Goal: Task Accomplishment & Management: Use online tool/utility

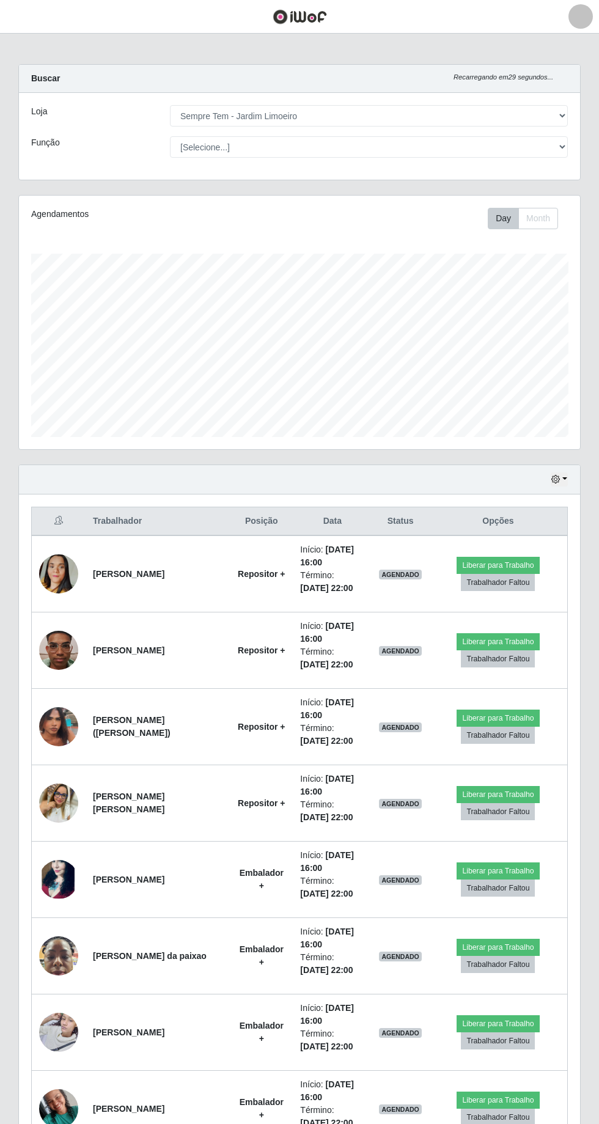
select select "508"
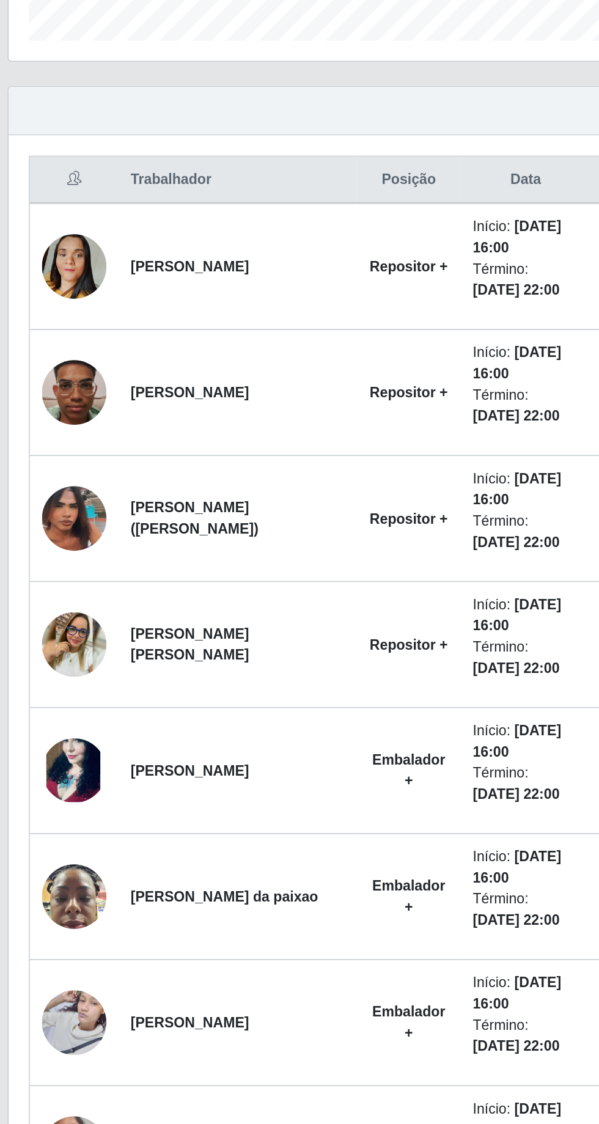
scroll to position [145, 0]
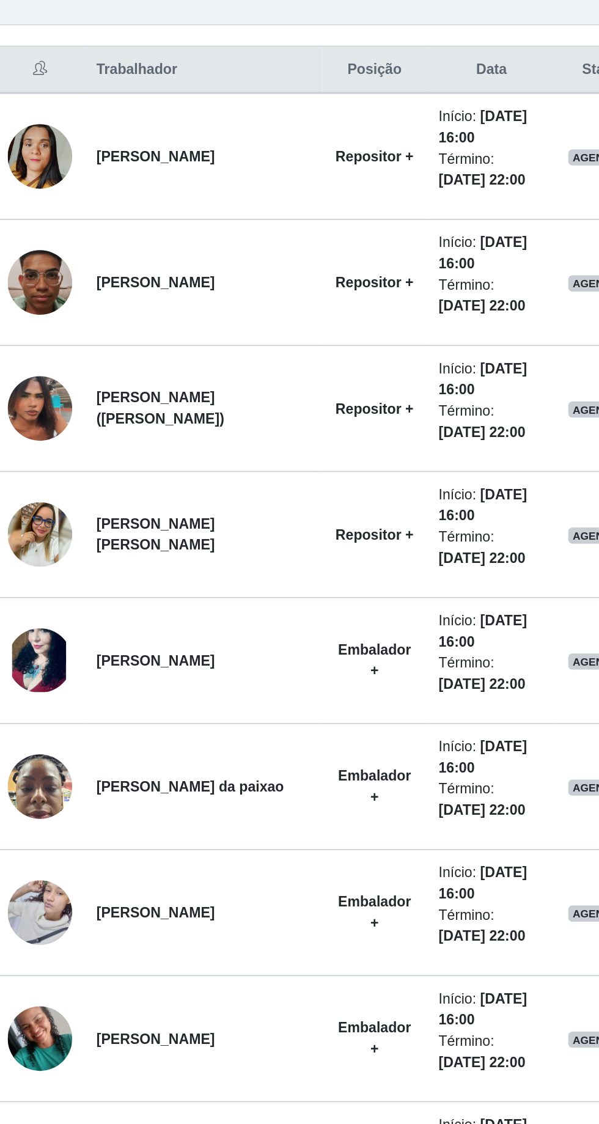
click at [211, 810] on td "[PERSON_NAME] da paixao" at bounding box center [158, 810] width 144 height 76
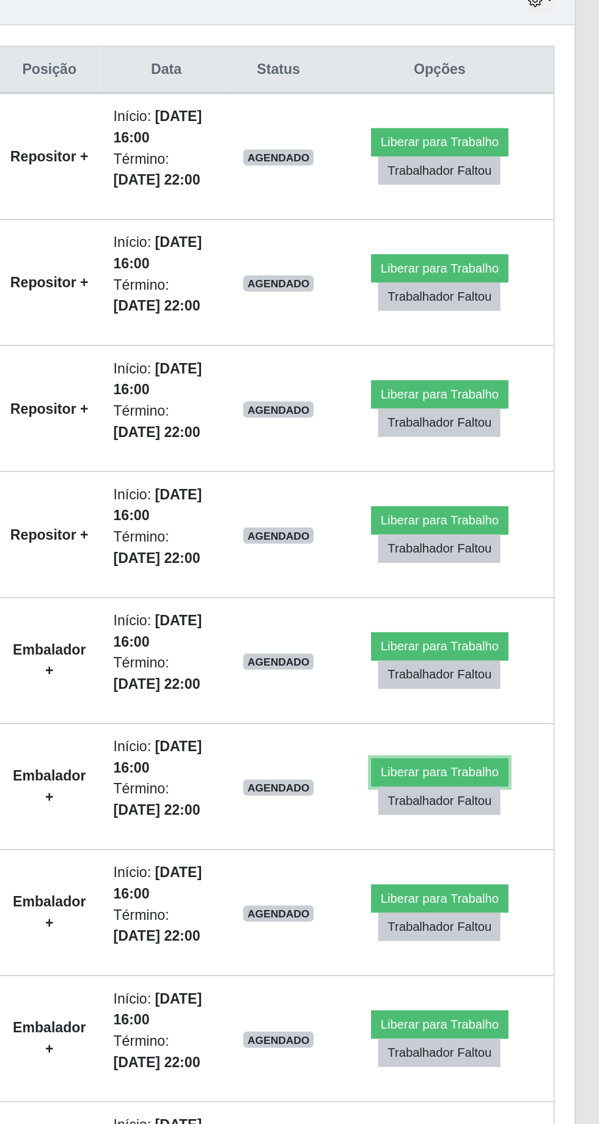
click at [499, 793] on button "Liberar para Trabalho" at bounding box center [498, 801] width 83 height 17
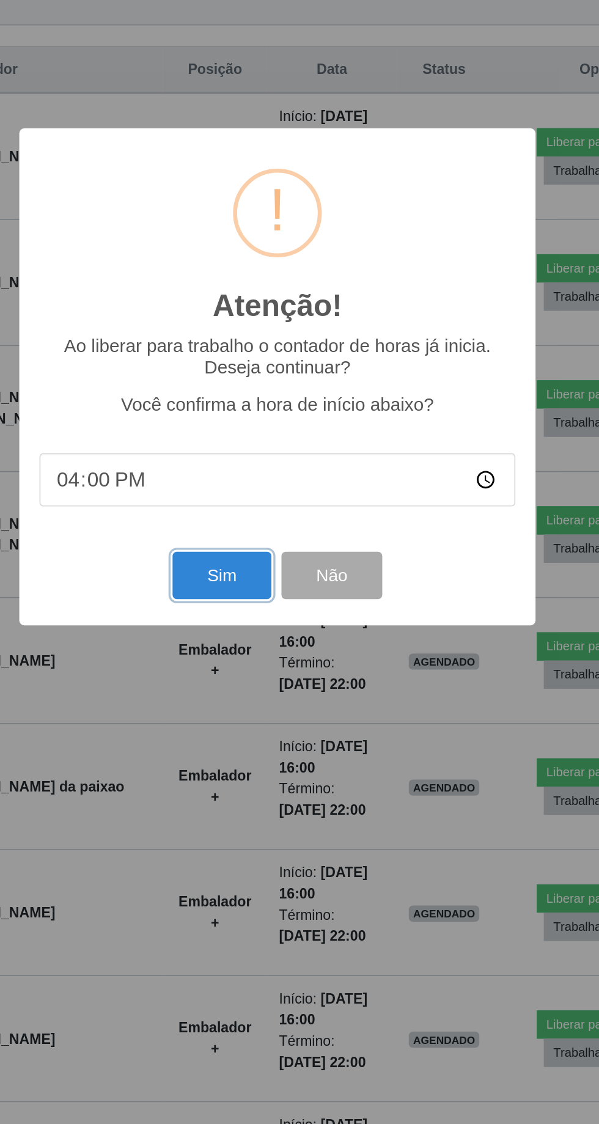
click at [270, 697] on button "Sim" at bounding box center [265, 682] width 59 height 29
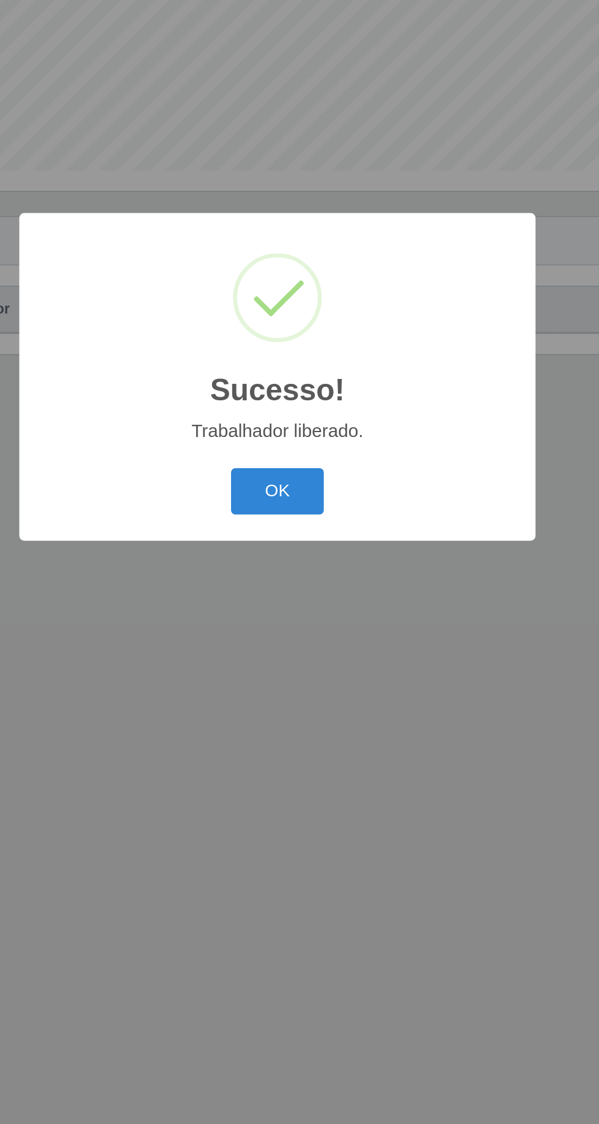
scroll to position [0, 0]
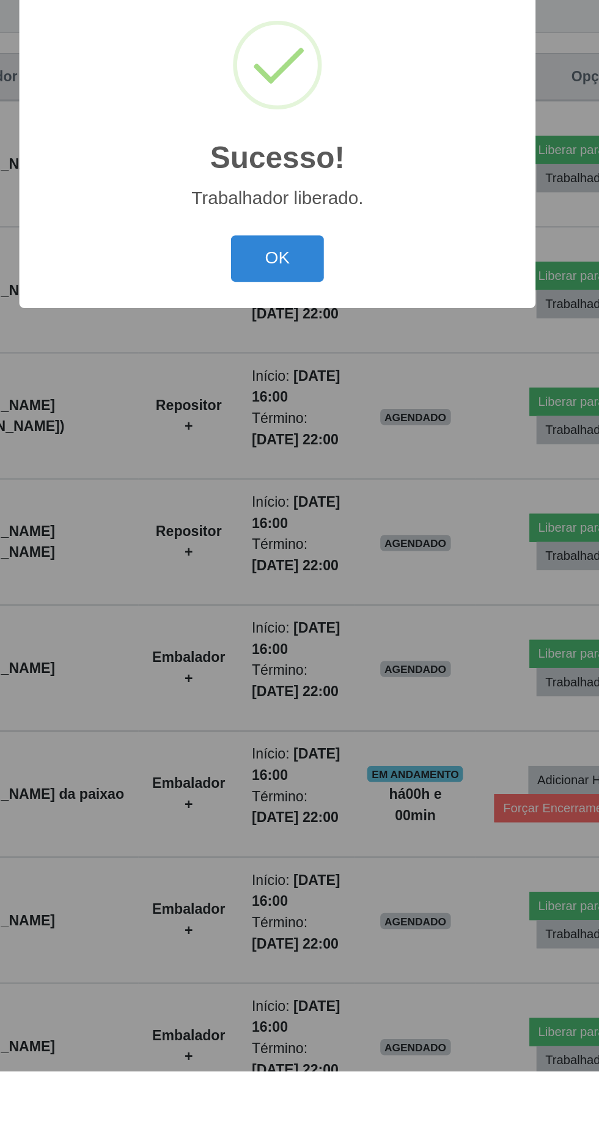
click at [302, 646] on button "OK" at bounding box center [299, 631] width 57 height 29
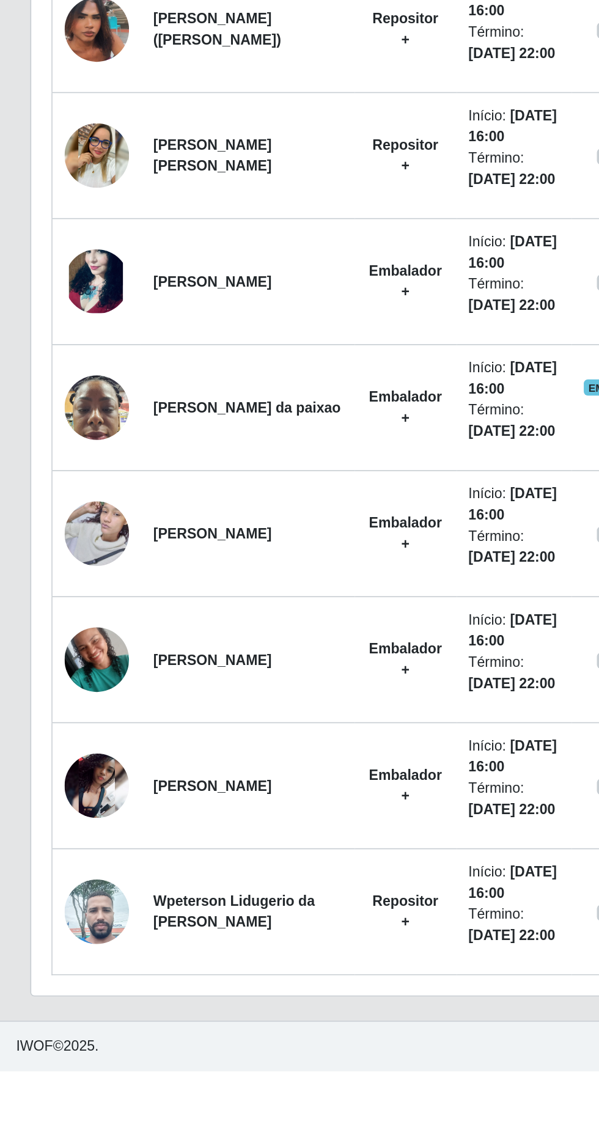
scroll to position [403, 0]
click at [183, 989] on td "[PERSON_NAME]" at bounding box center [151, 951] width 130 height 76
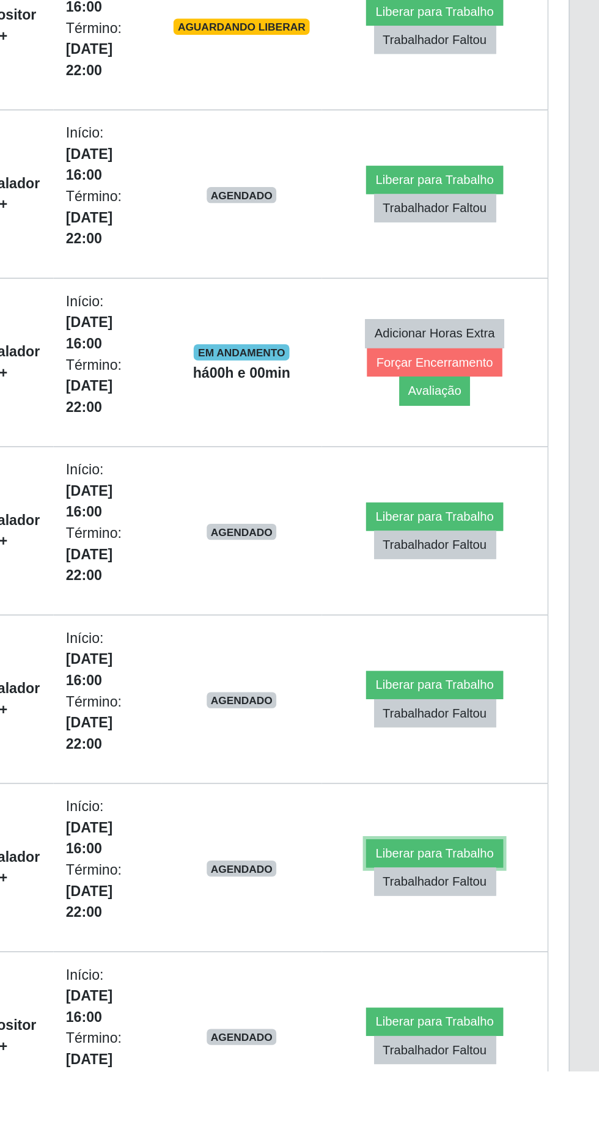
click at [497, 984] on button "Liberar para Trabalho" at bounding box center [498, 991] width 83 height 17
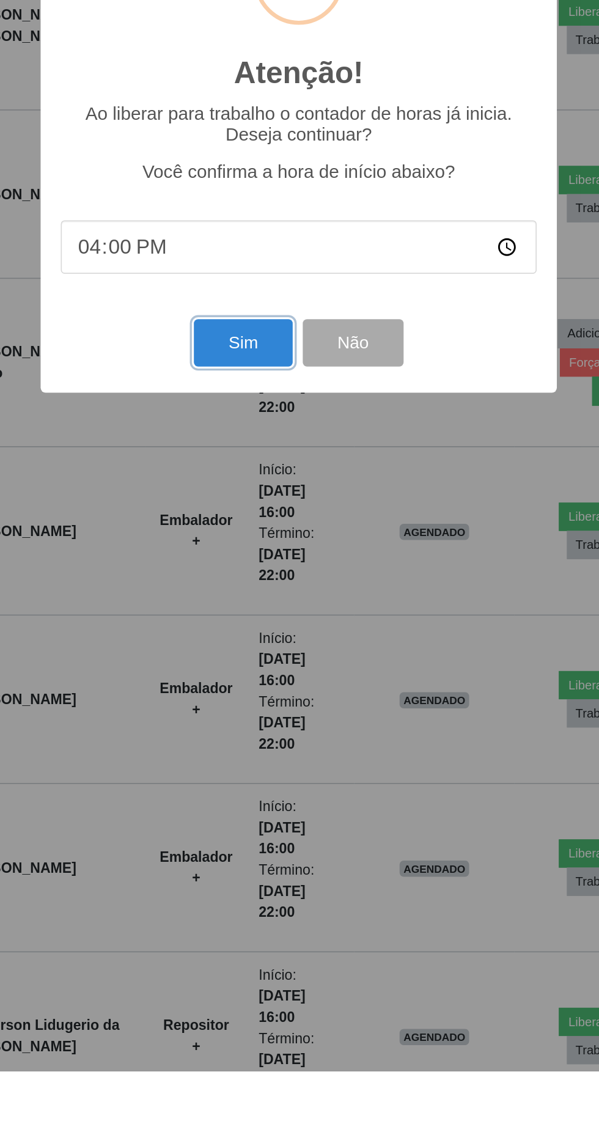
click at [272, 697] on button "Sim" at bounding box center [265, 682] width 59 height 29
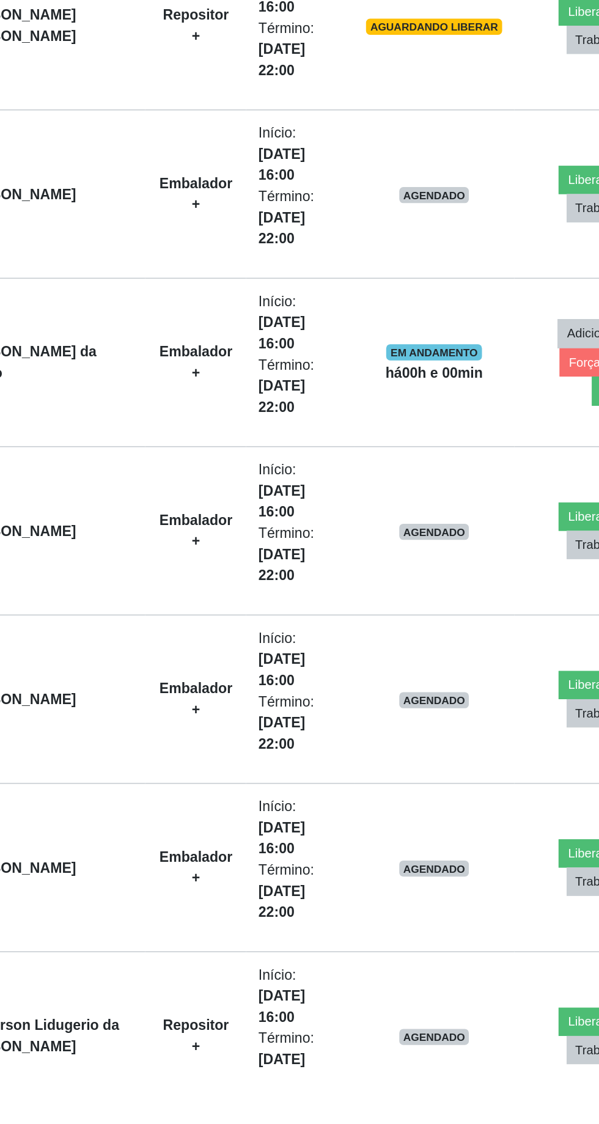
scroll to position [0, 0]
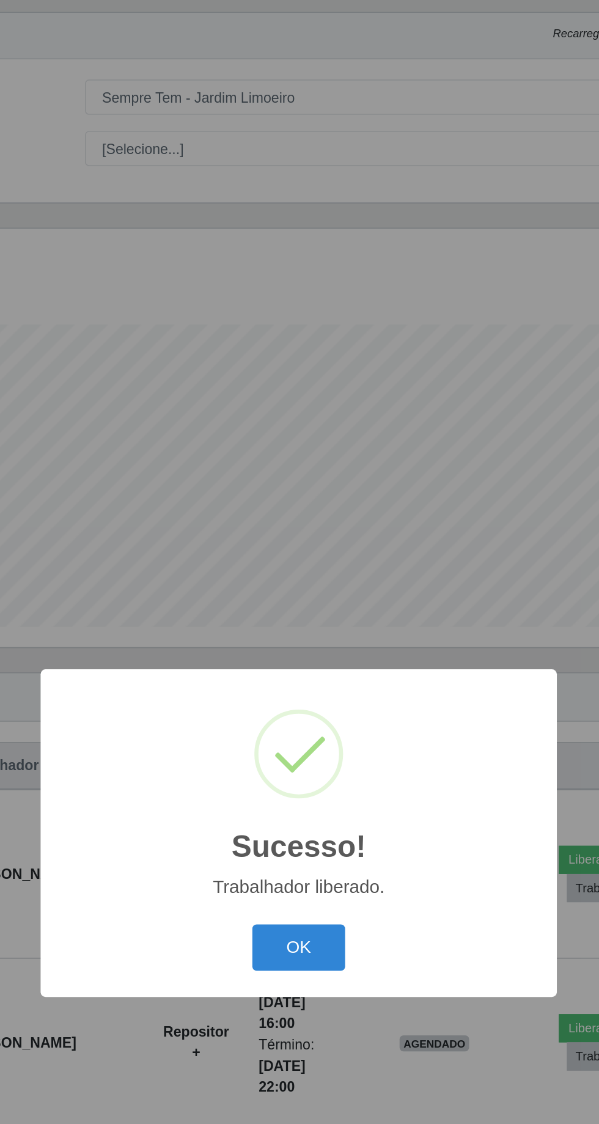
click at [308, 646] on button "OK" at bounding box center [299, 631] width 57 height 29
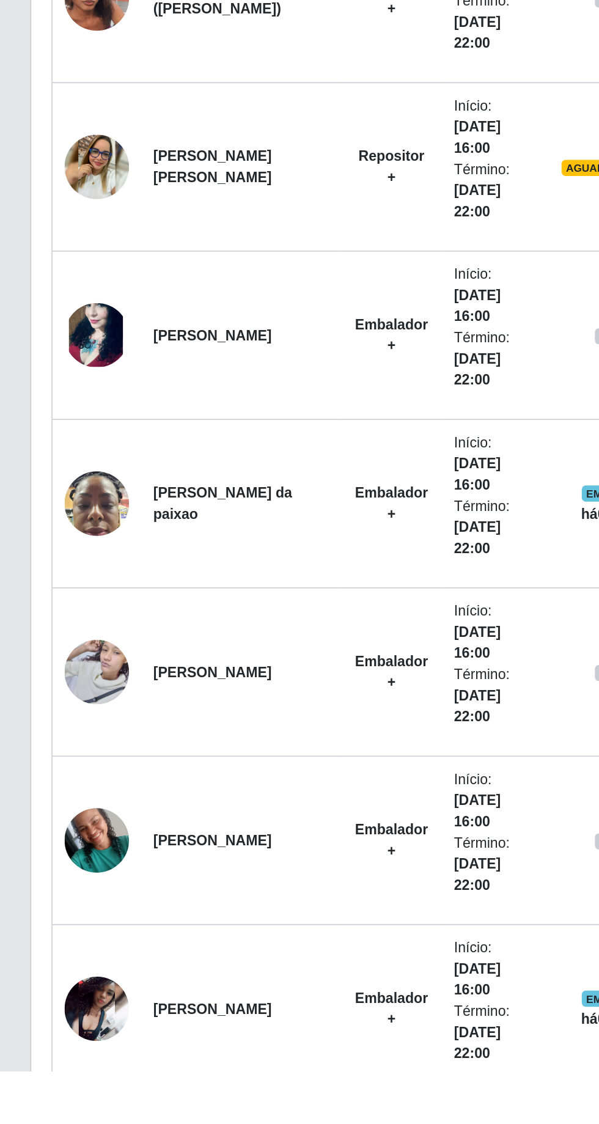
scroll to position [318, 0]
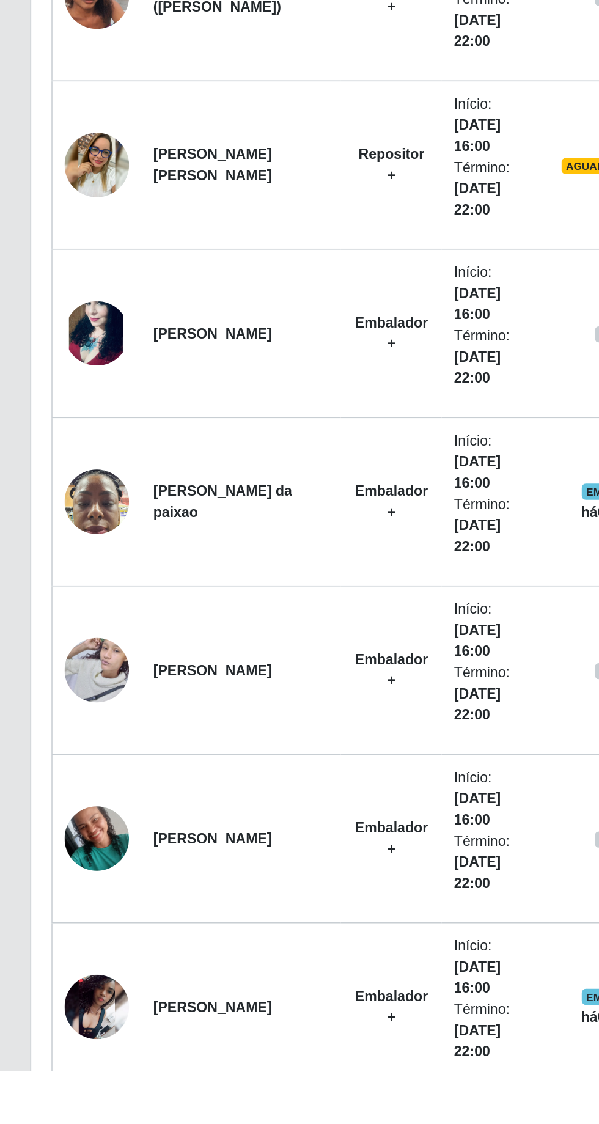
click at [176, 991] on td "[PERSON_NAME]" at bounding box center [146, 983] width 121 height 102
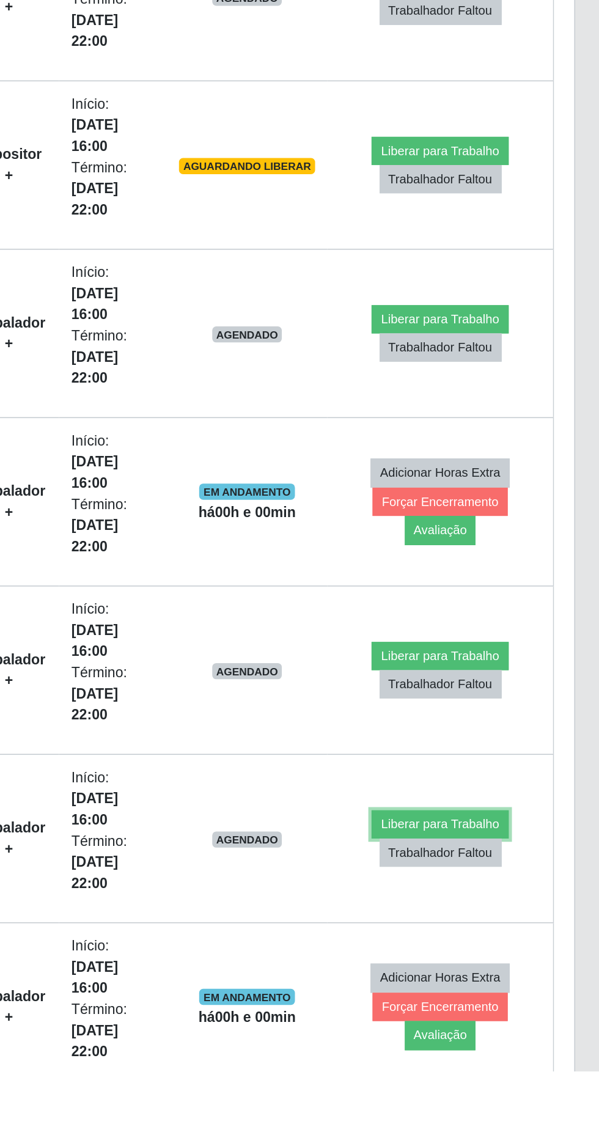
click at [495, 967] on button "Liberar para Trabalho" at bounding box center [498, 974] width 83 height 17
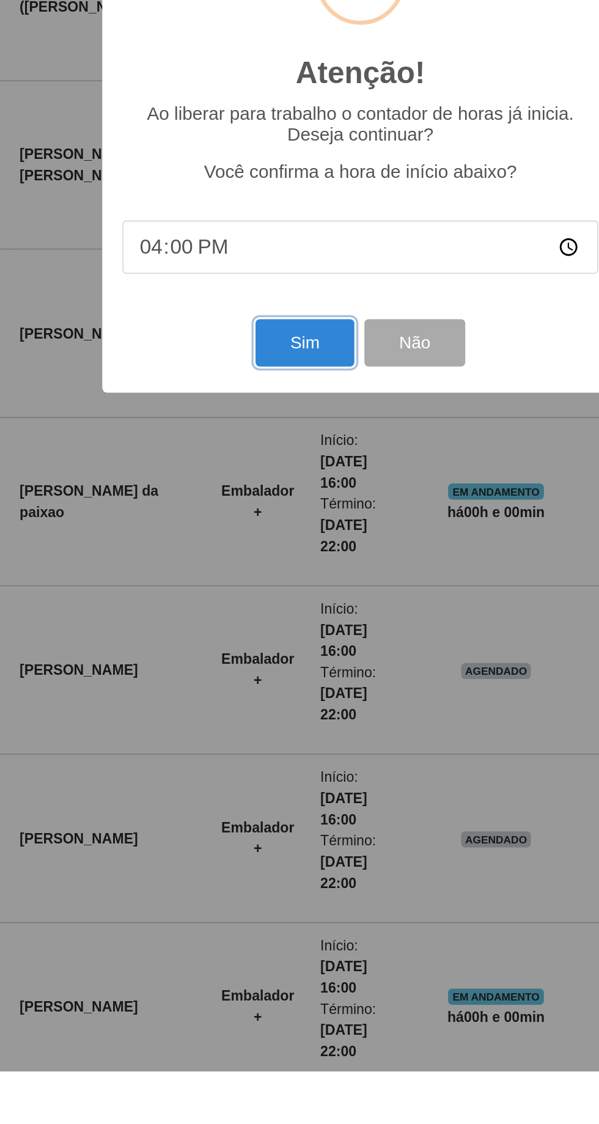
click at [271, 697] on button "Sim" at bounding box center [265, 682] width 59 height 29
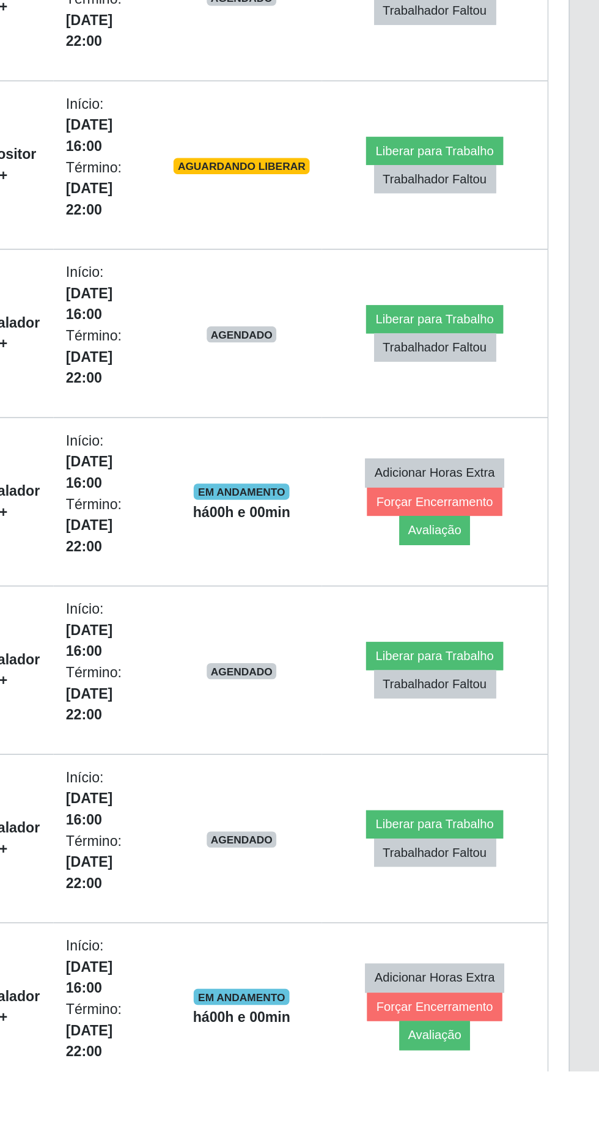
scroll to position [0, 0]
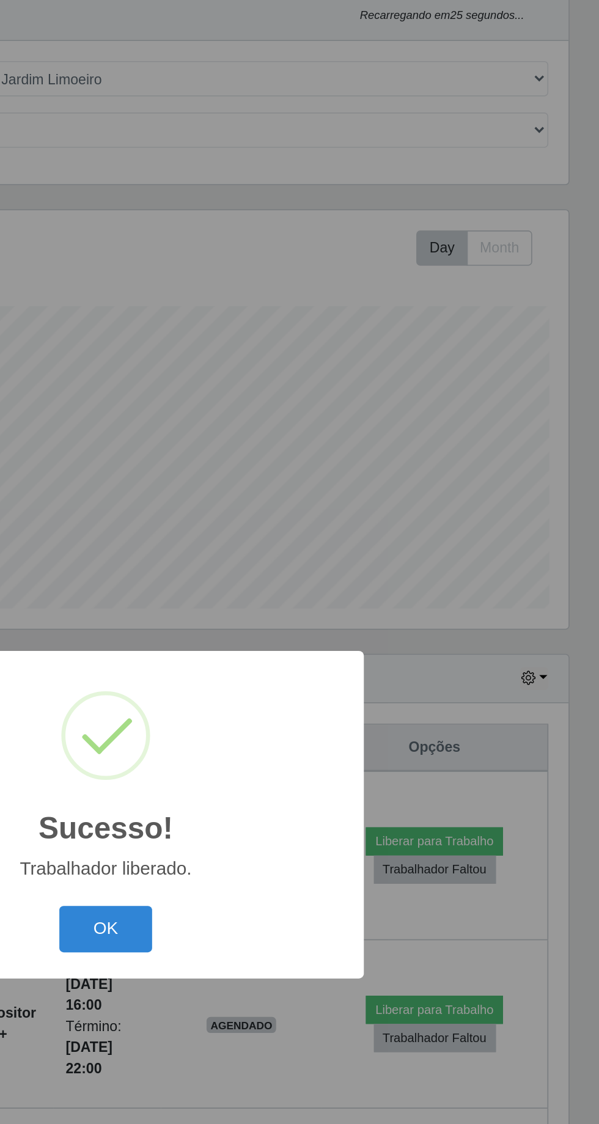
click at [310, 646] on button "OK" at bounding box center [299, 631] width 57 height 29
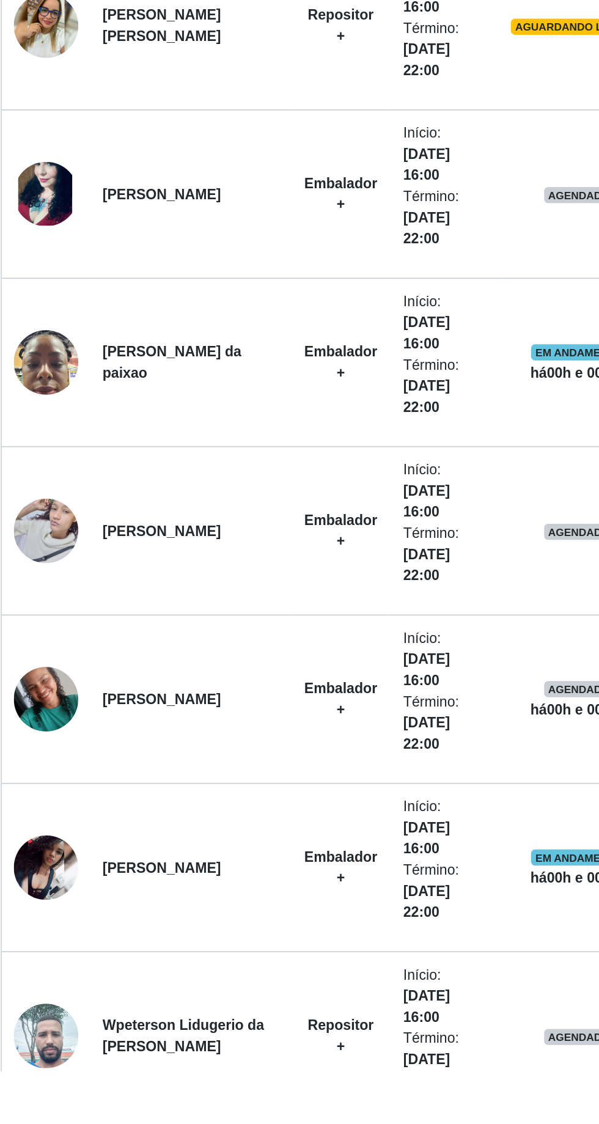
scroll to position [403, 0]
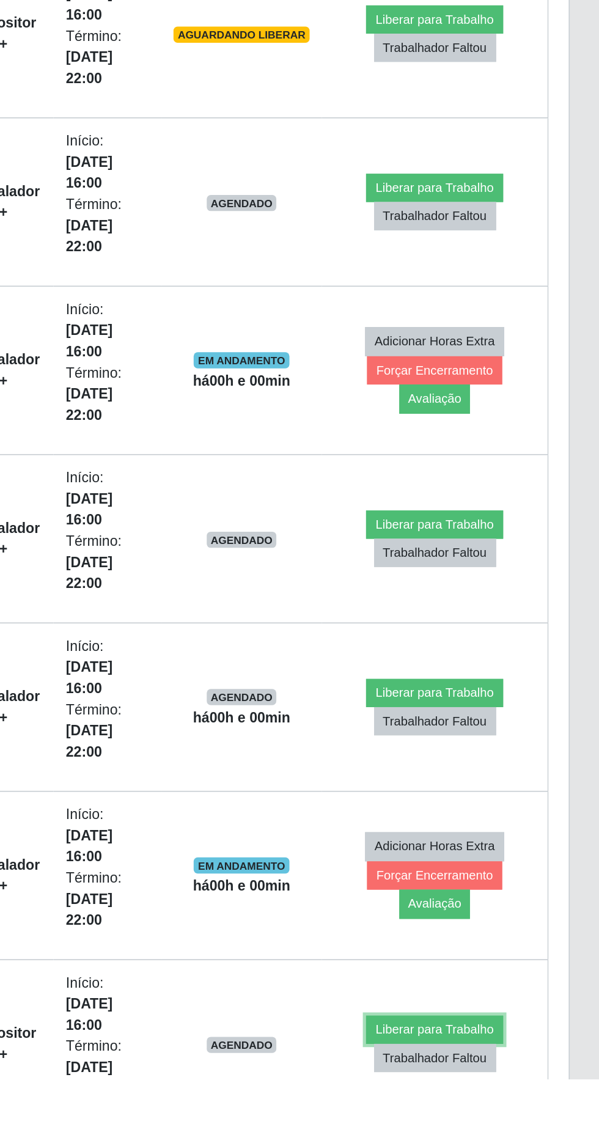
click at [501, 1087] on button "Liberar para Trabalho" at bounding box center [498, 1093] width 83 height 17
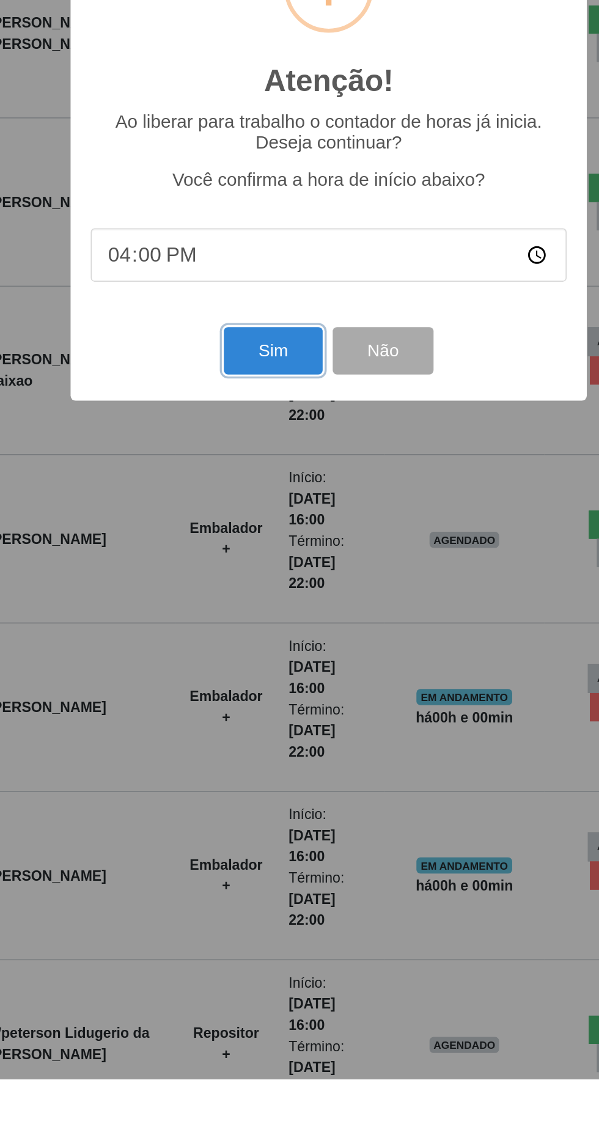
click at [265, 697] on button "Sim" at bounding box center [265, 682] width 59 height 29
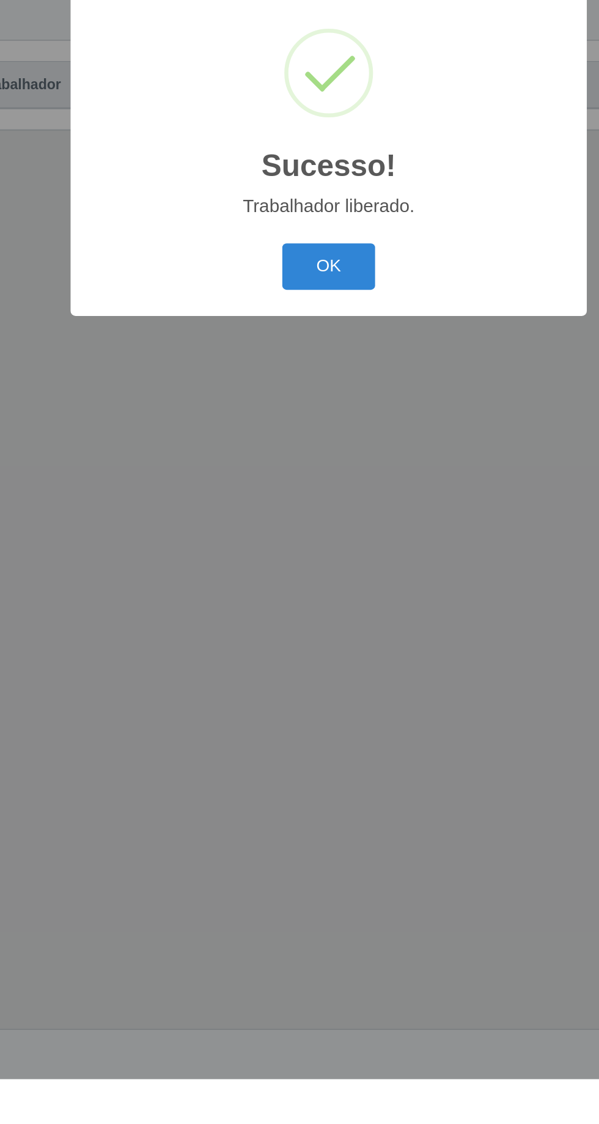
scroll to position [0, 0]
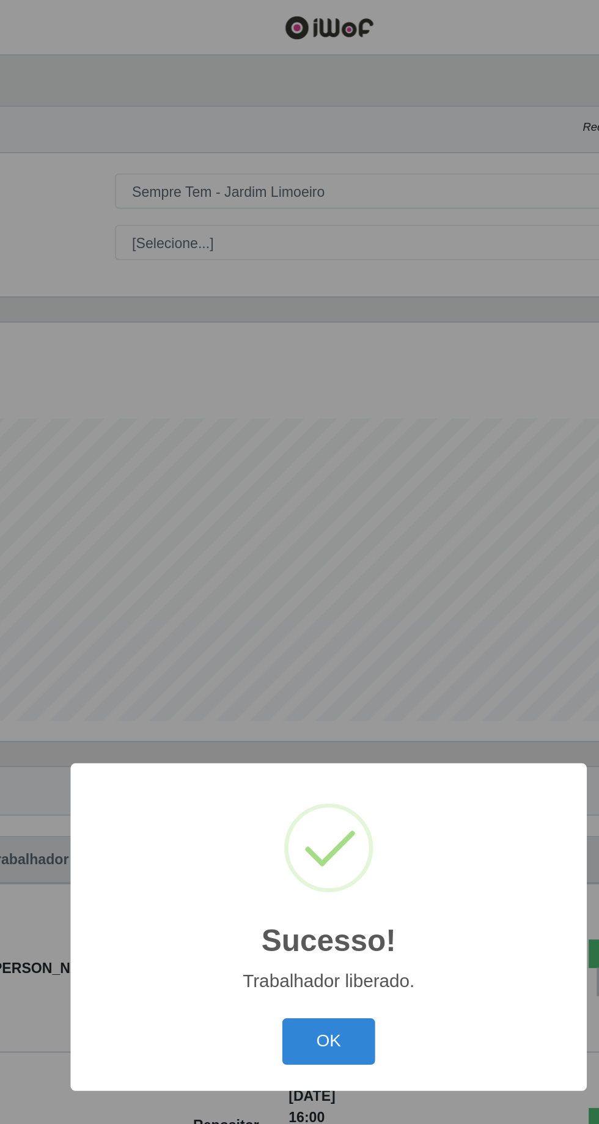
click at [304, 646] on button "OK" at bounding box center [299, 631] width 57 height 29
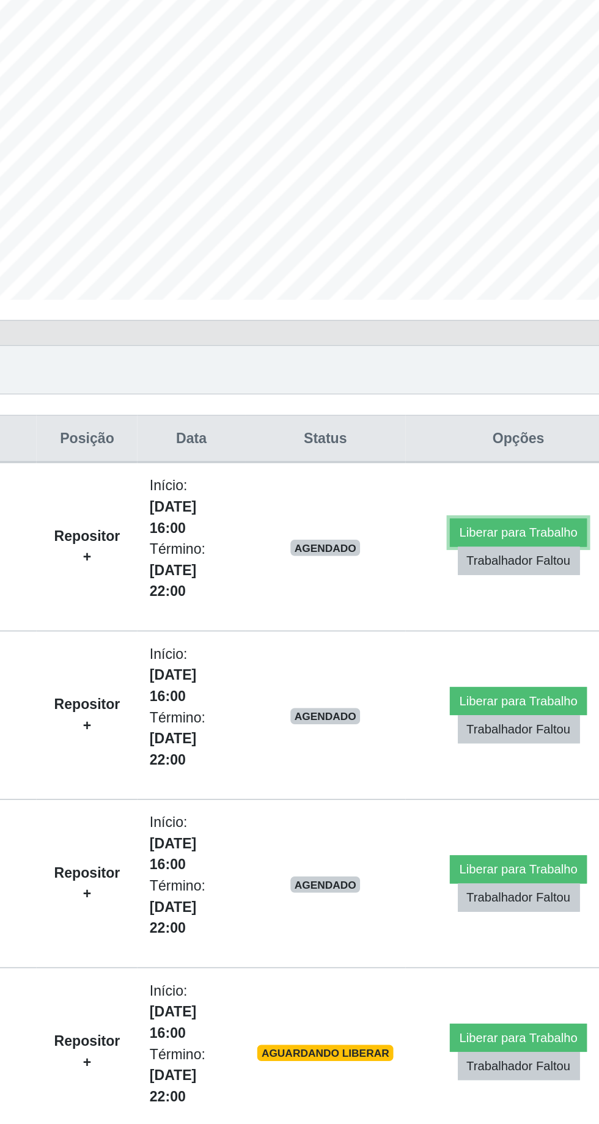
click at [491, 573] on button "Liberar para Trabalho" at bounding box center [498, 578] width 83 height 17
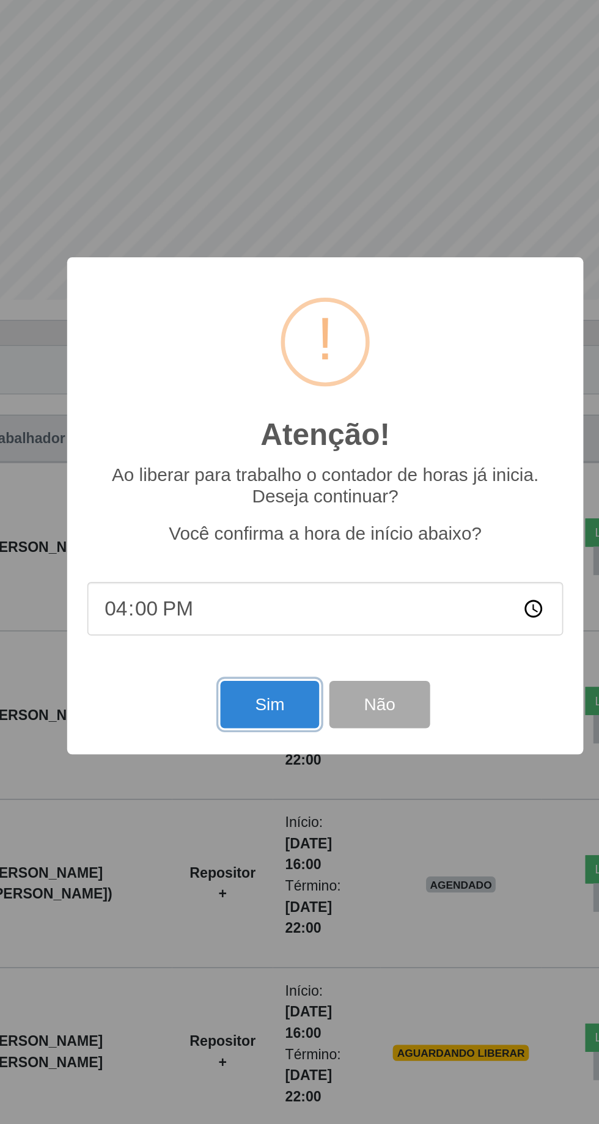
click at [267, 697] on button "Sim" at bounding box center [265, 682] width 59 height 29
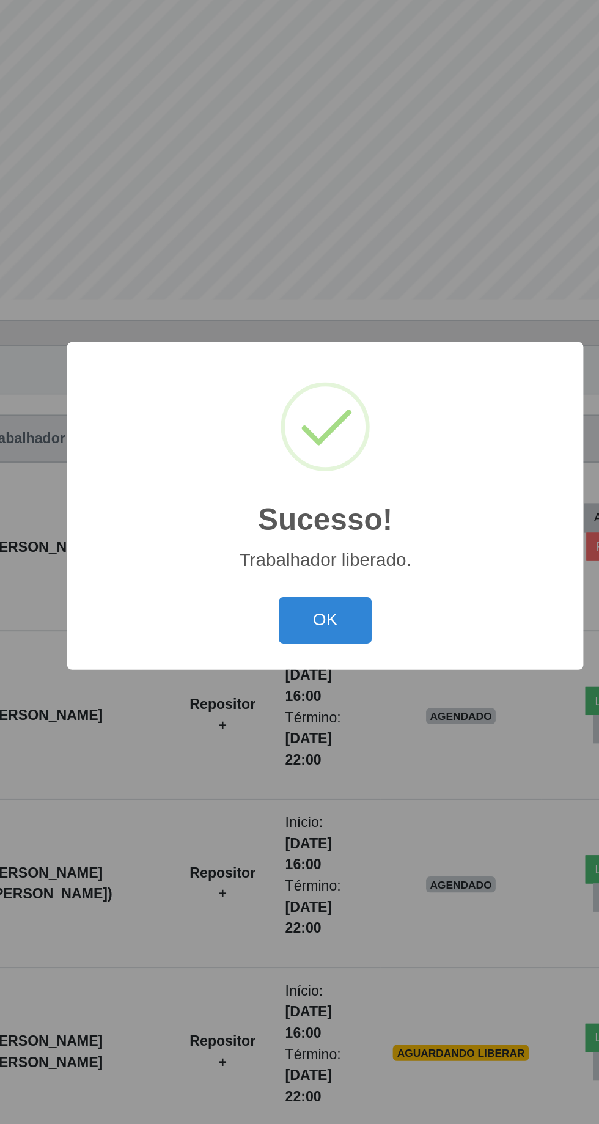
click at [299, 646] on button "OK" at bounding box center [299, 631] width 57 height 29
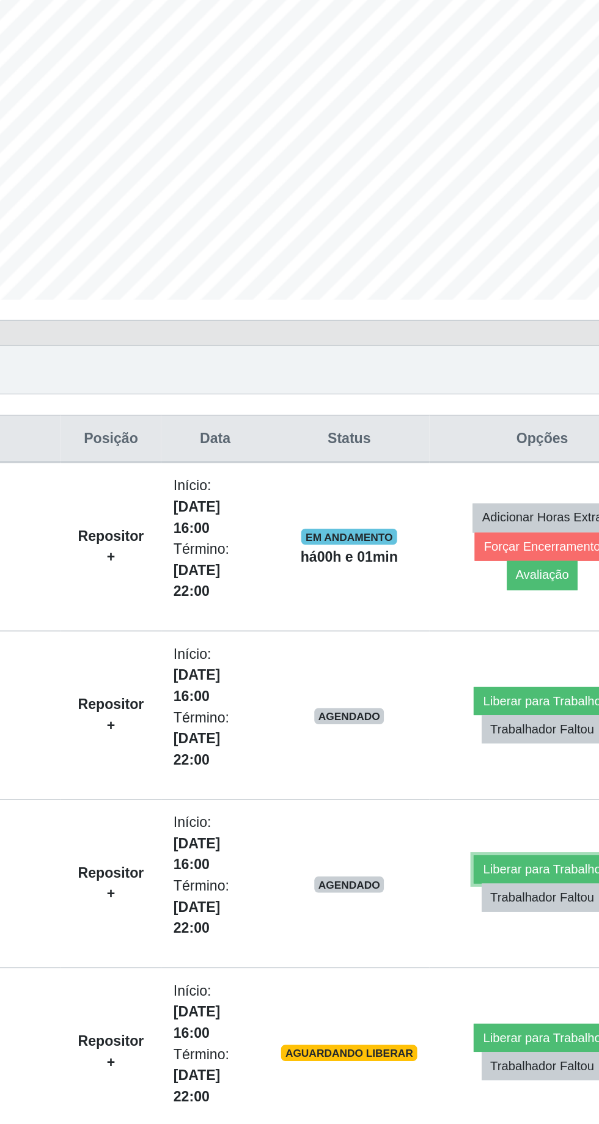
click at [498, 776] on button "Liberar para Trabalho" at bounding box center [498, 782] width 83 height 17
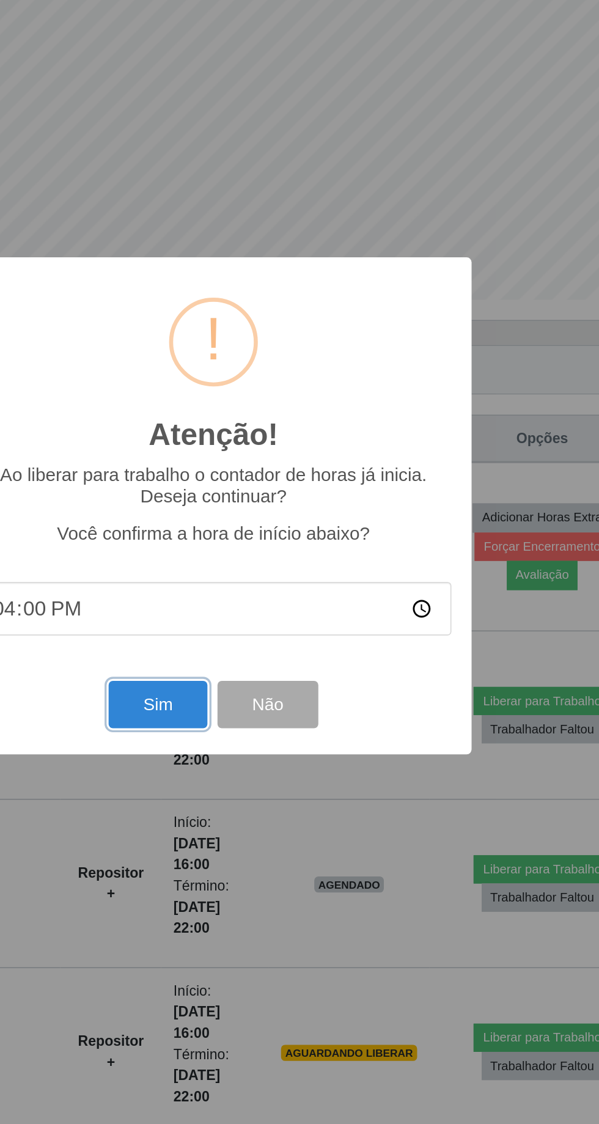
click at [268, 697] on button "Sim" at bounding box center [265, 682] width 59 height 29
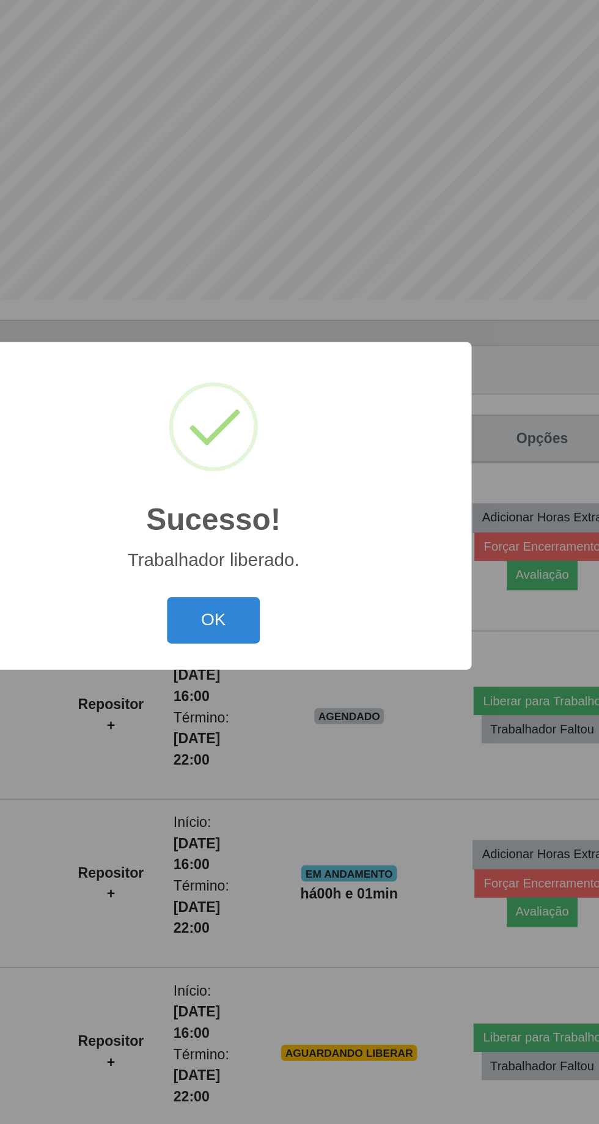
click at [303, 646] on button "OK" at bounding box center [299, 631] width 57 height 29
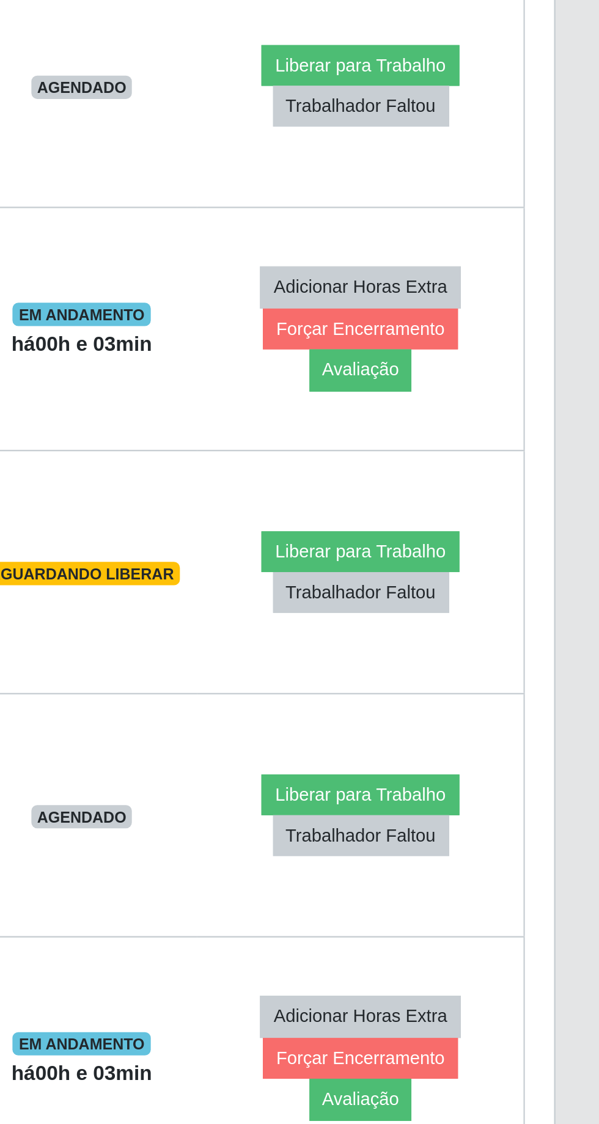
scroll to position [336, 0]
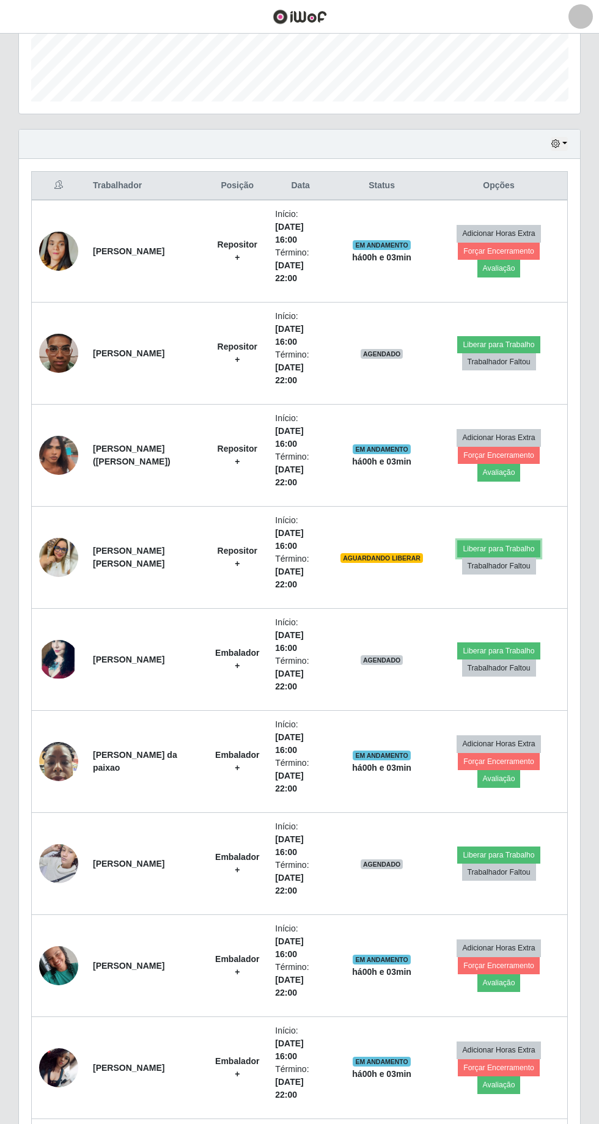
click at [507, 544] on button "Liberar para Trabalho" at bounding box center [498, 548] width 83 height 17
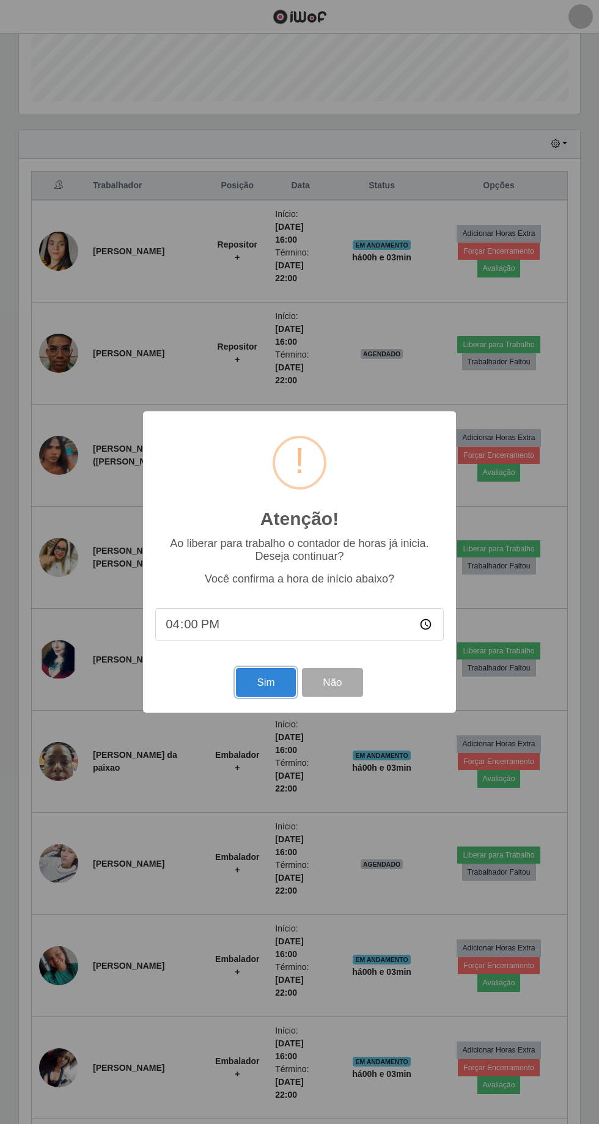
click at [265, 680] on button "Sim" at bounding box center [265, 682] width 59 height 29
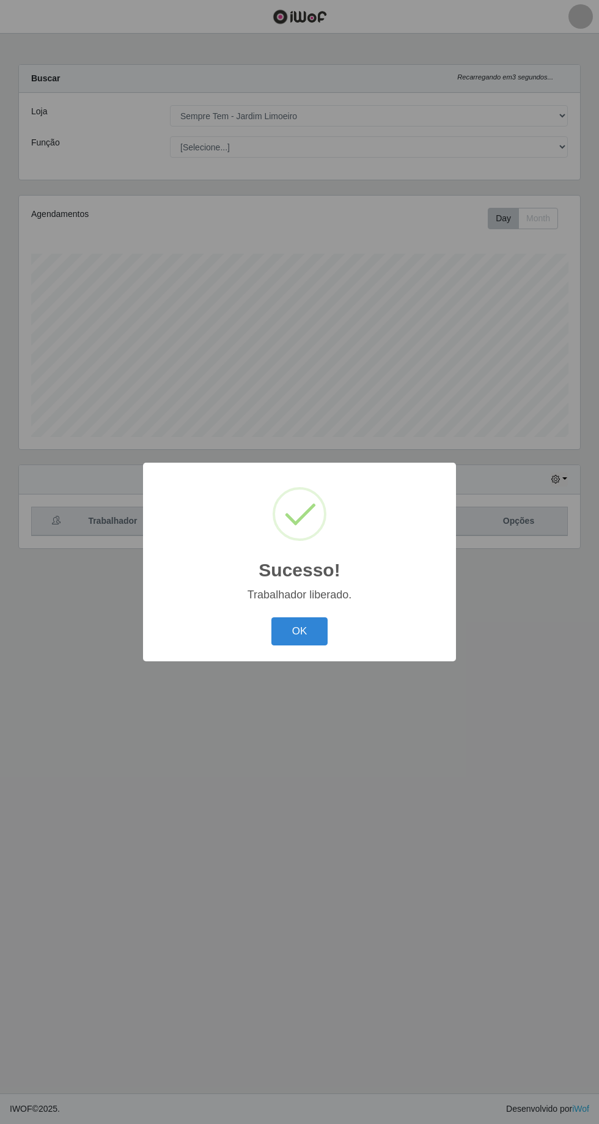
scroll to position [81, 0]
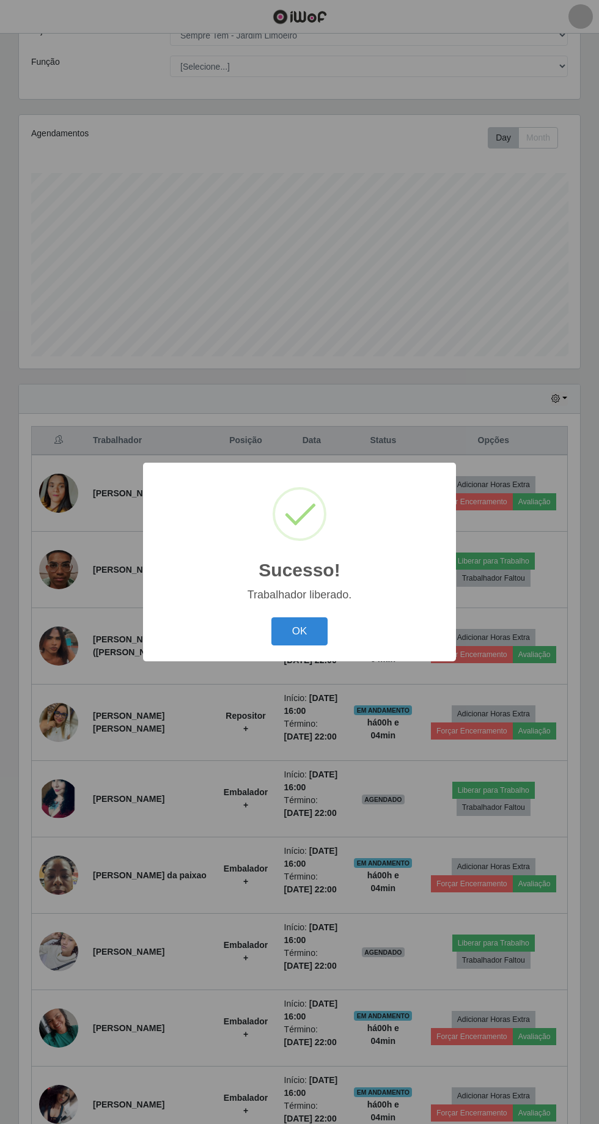
click at [317, 626] on button "OK" at bounding box center [299, 631] width 57 height 29
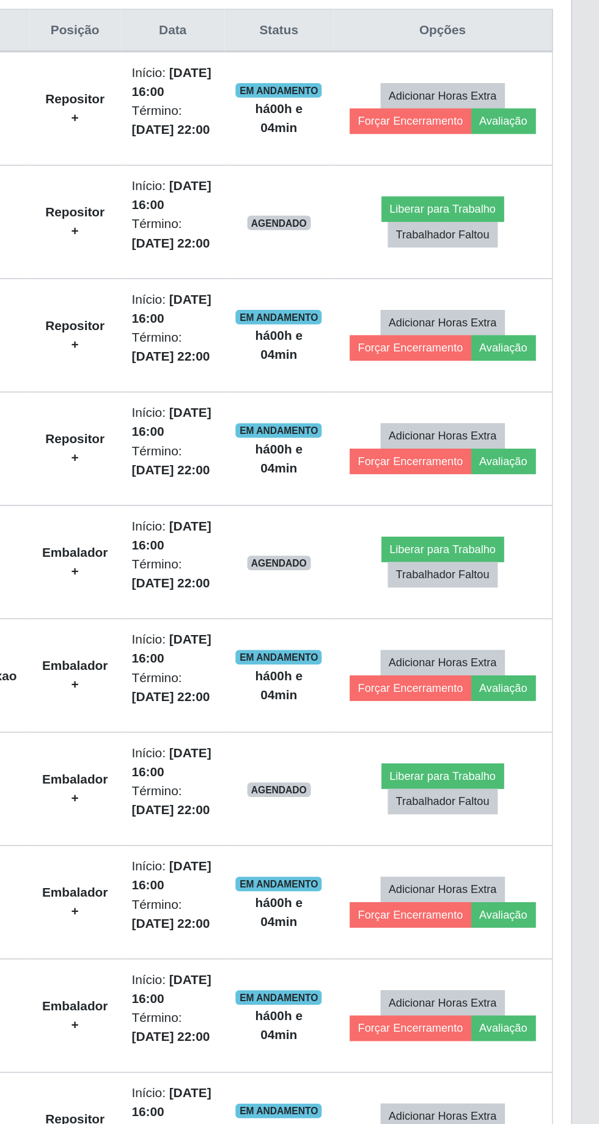
scroll to position [185, 0]
click at [490, 848] on button "Liberar para Trabalho" at bounding box center [493, 839] width 83 height 17
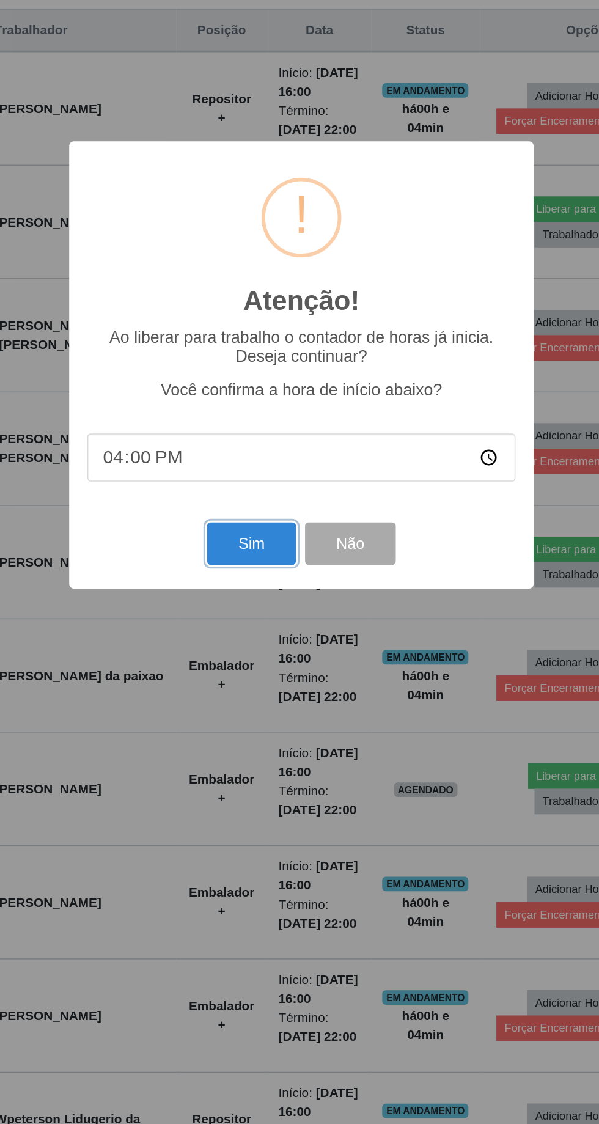
click at [264, 697] on button "Sim" at bounding box center [265, 682] width 59 height 29
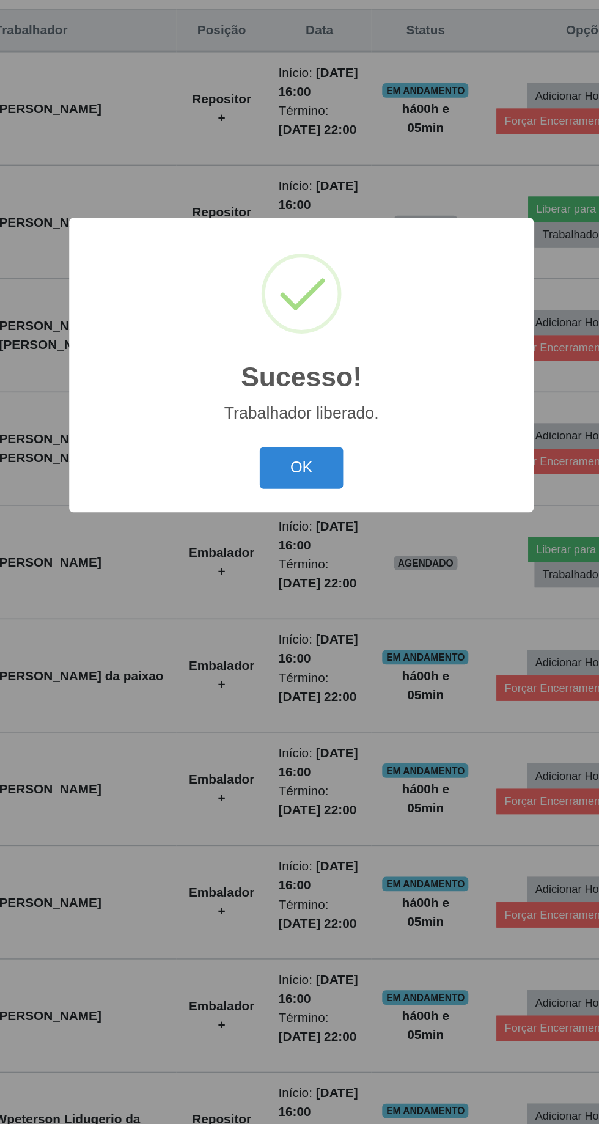
scroll to position [0, 0]
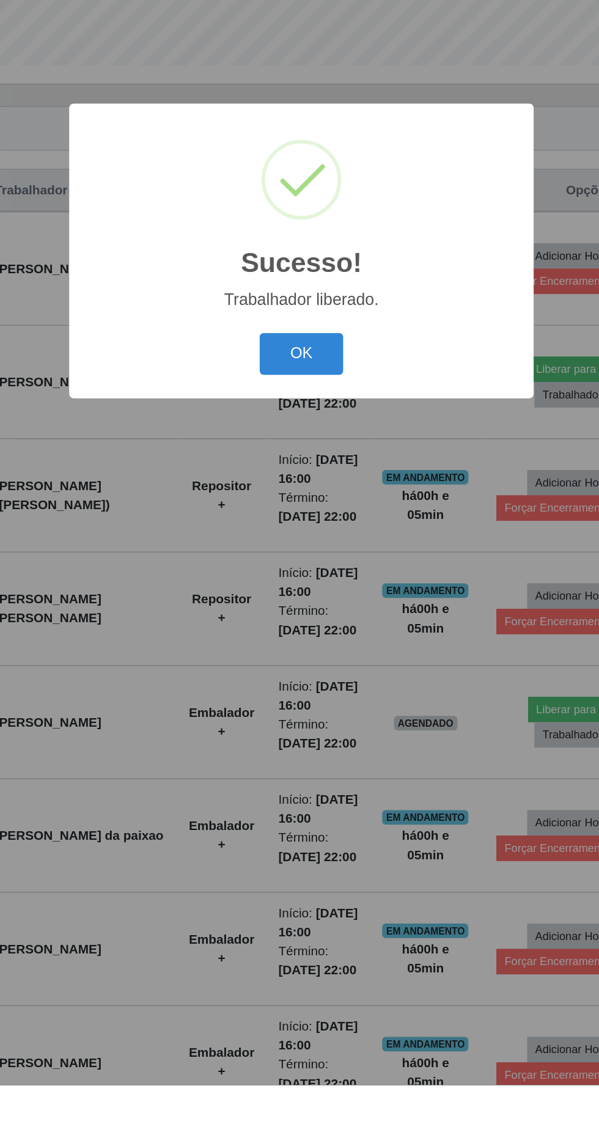
click at [297, 646] on button "OK" at bounding box center [299, 631] width 57 height 29
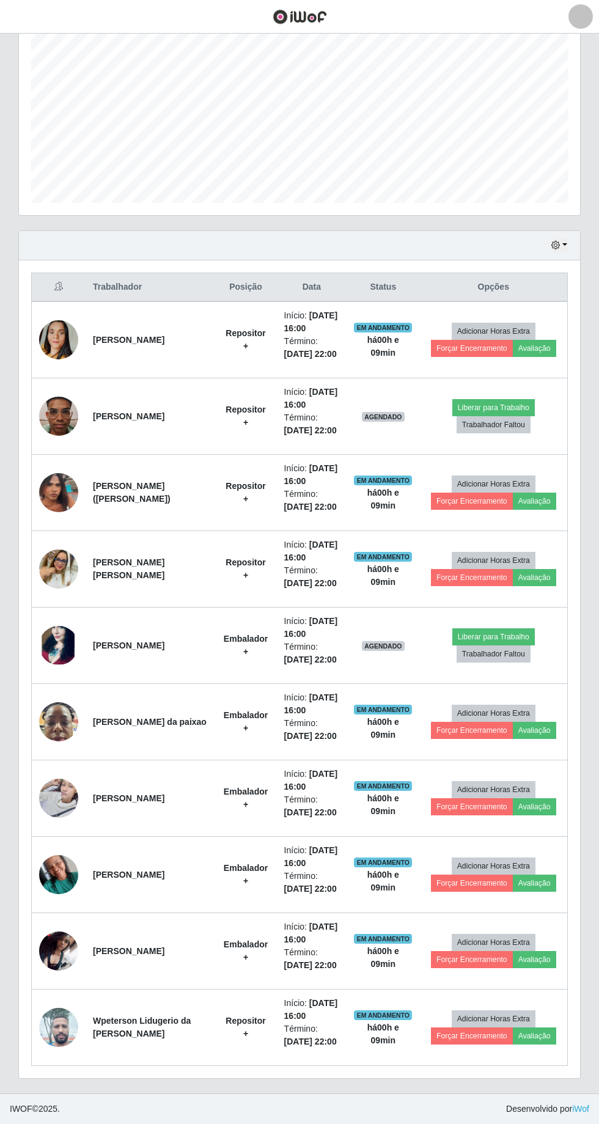
scroll to position [411, 0]
click at [509, 399] on button "Liberar para Trabalho" at bounding box center [493, 407] width 83 height 17
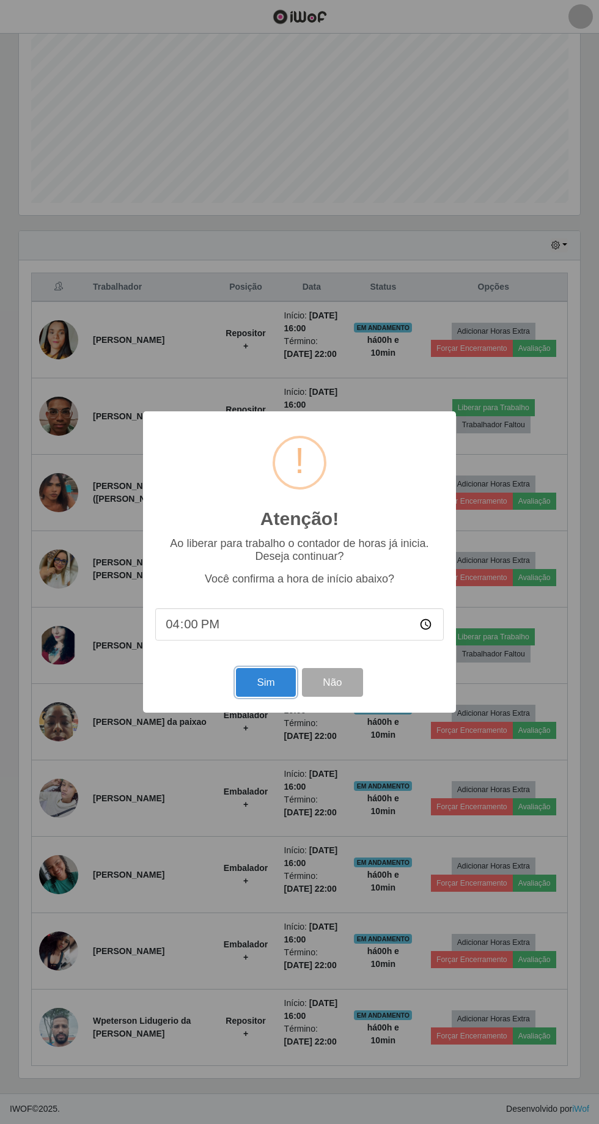
click at [277, 683] on button "Sim" at bounding box center [265, 682] width 59 height 29
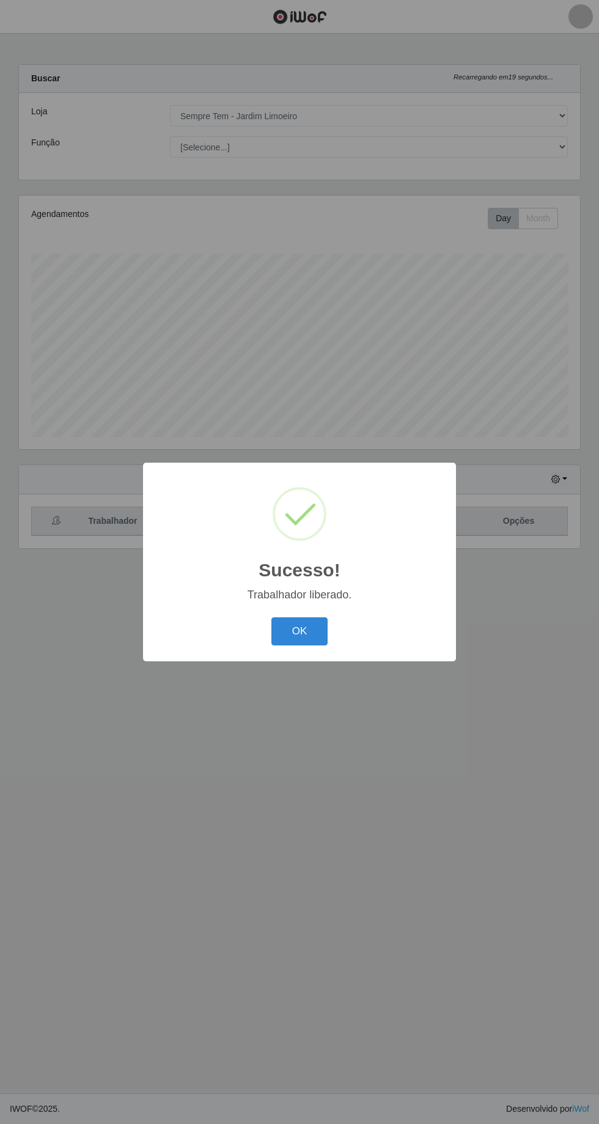
scroll to position [81, 0]
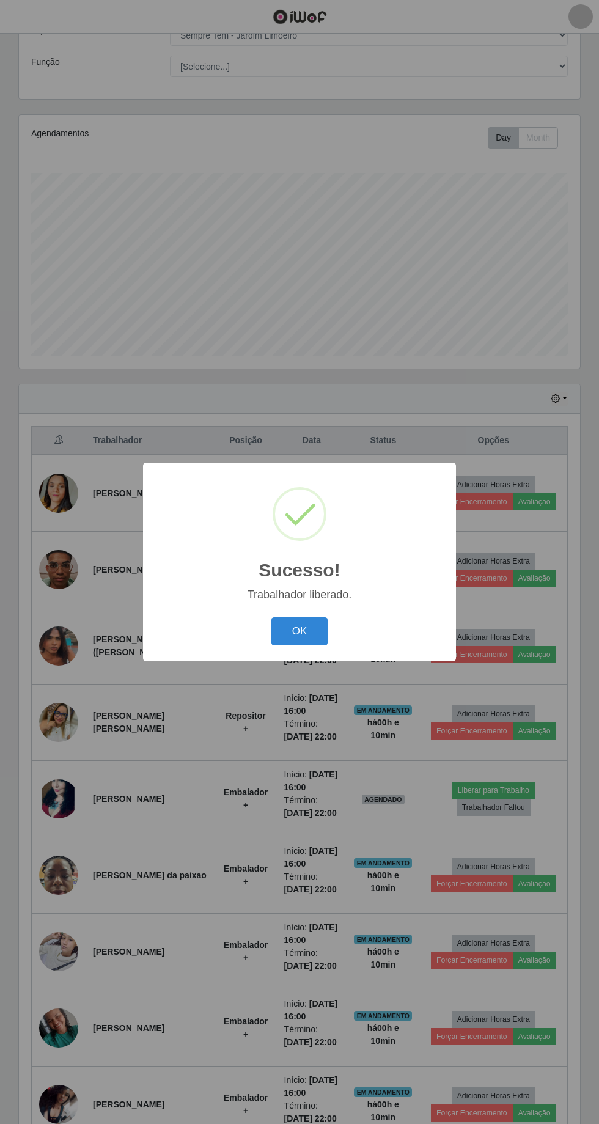
click at [309, 632] on button "OK" at bounding box center [299, 631] width 57 height 29
